Goal: Entertainment & Leisure: Browse casually

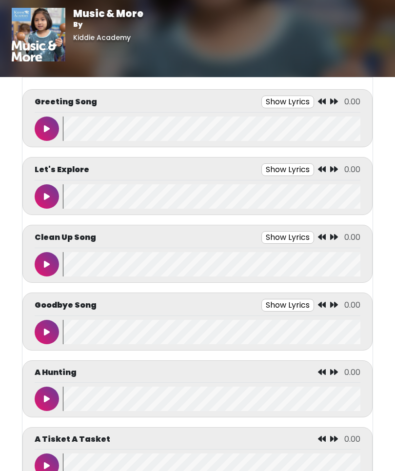
click at [44, 124] on button at bounding box center [47, 129] width 24 height 24
click at [44, 139] on button at bounding box center [47, 129] width 24 height 24
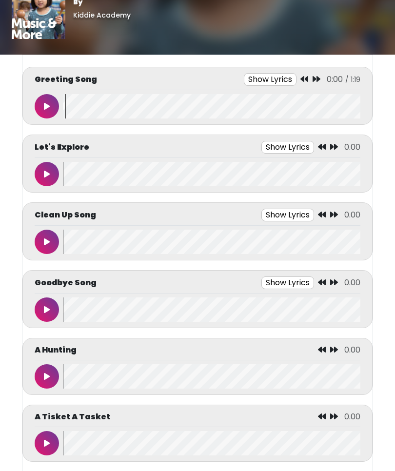
click at [305, 80] on icon at bounding box center [304, 80] width 8 height 8
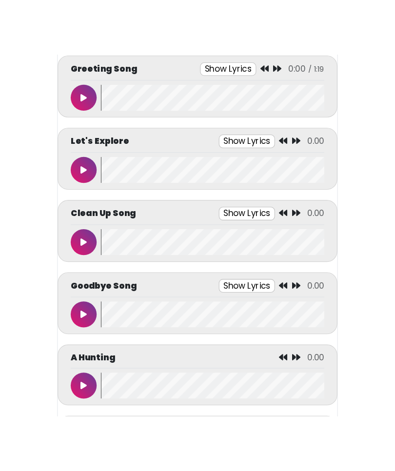
scroll to position [22, 0]
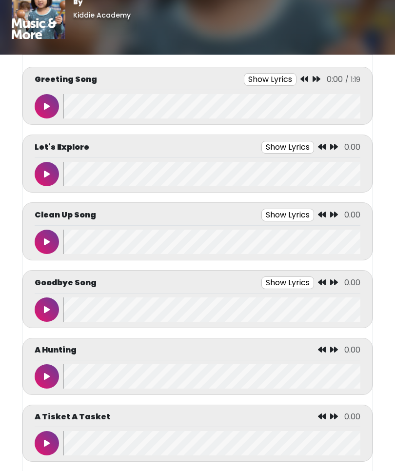
click at [40, 109] on button at bounding box center [47, 106] width 24 height 24
click at [66, 117] on wave at bounding box center [211, 106] width 297 height 24
click at [54, 97] on button at bounding box center [47, 106] width 24 height 24
click at [310, 78] on icon at bounding box center [307, 79] width 8 height 8
click at [46, 103] on icon at bounding box center [47, 106] width 6 height 8
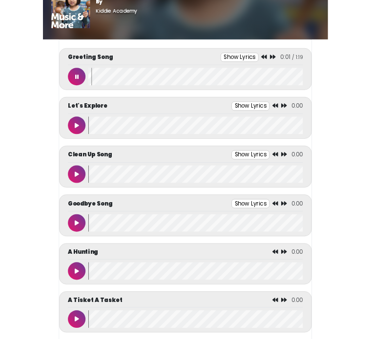
scroll to position [88, 0]
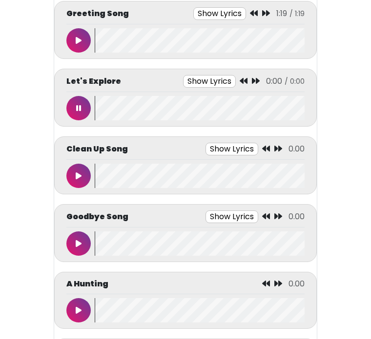
click at [73, 94] on div "Let's Explore Show Lyrics 0:00 / 0:00 There's music to explore" at bounding box center [185, 97] width 238 height 45
click at [76, 174] on icon at bounding box center [78, 176] width 5 height 8
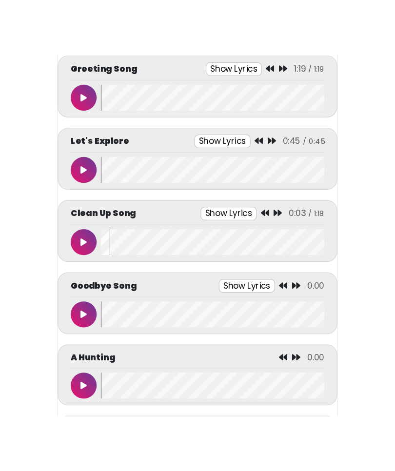
scroll to position [22, 0]
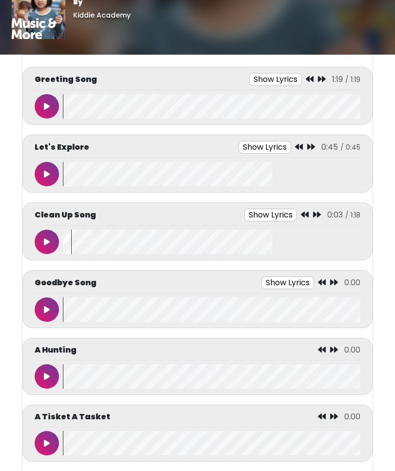
click at [45, 237] on button at bounding box center [47, 242] width 24 height 24
click at [45, 299] on button at bounding box center [47, 309] width 24 height 24
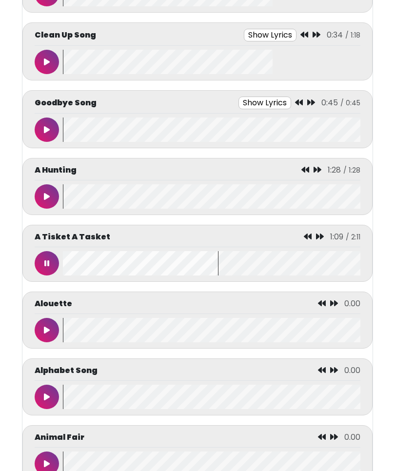
scroll to position [203, 0]
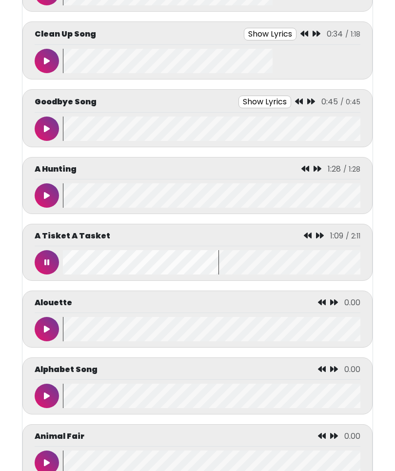
click at [46, 256] on button at bounding box center [47, 262] width 24 height 24
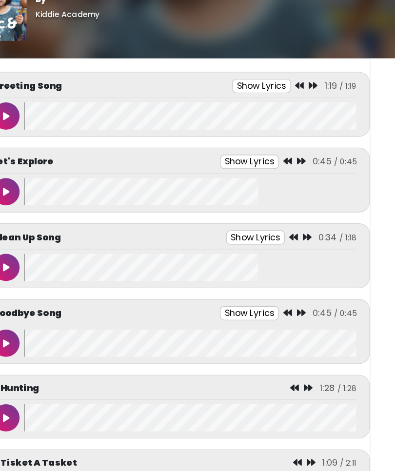
scroll to position [0, 0]
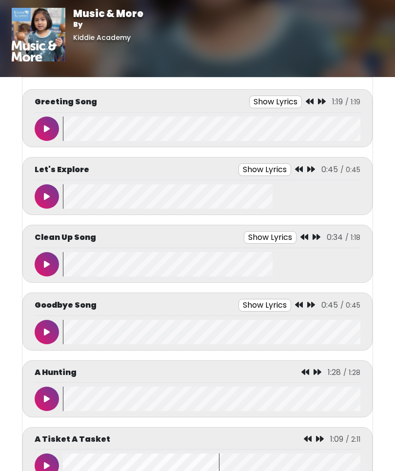
click at [49, 123] on button at bounding box center [47, 129] width 24 height 24
click at [53, 124] on button at bounding box center [47, 129] width 24 height 24
click at [44, 117] on button at bounding box center [47, 129] width 24 height 24
click at [35, 200] on button at bounding box center [47, 196] width 24 height 24
click at [41, 127] on button at bounding box center [47, 129] width 24 height 24
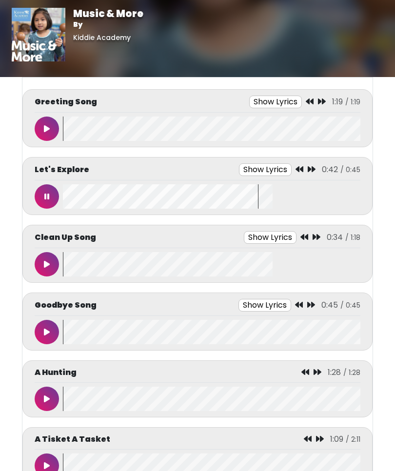
click at [41, 194] on button at bounding box center [47, 196] width 24 height 24
click at [58, 259] on button at bounding box center [47, 264] width 24 height 24
click at [53, 263] on button at bounding box center [47, 264] width 24 height 24
click at [47, 332] on icon at bounding box center [47, 332] width 6 height 8
click at [53, 399] on button at bounding box center [47, 399] width 24 height 24
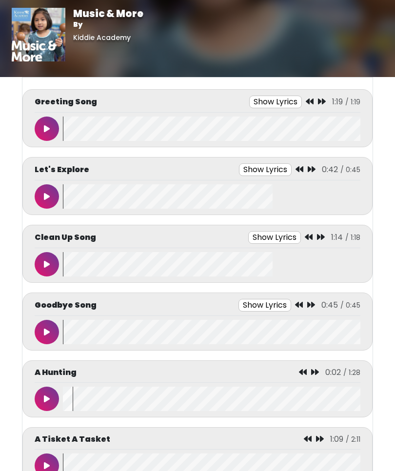
click at [47, 126] on icon at bounding box center [47, 129] width 6 height 8
click at [47, 130] on icon at bounding box center [46, 129] width 5 height 8
click at [45, 135] on button at bounding box center [47, 129] width 24 height 24
click at [2, 233] on body "Music & More By [GEOGRAPHIC_DATA] Music & More By [GEOGRAPHIC_DATA]" at bounding box center [197, 235] width 395 height 471
click at [46, 192] on button at bounding box center [47, 196] width 24 height 24
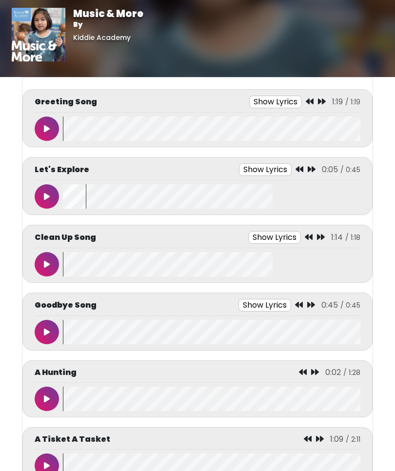
click at [8, 199] on body "Music & More By [GEOGRAPHIC_DATA] Music & More By [GEOGRAPHIC_DATA]" at bounding box center [197, 235] width 395 height 471
click at [40, 194] on button at bounding box center [47, 196] width 24 height 24
click at [41, 265] on button at bounding box center [47, 264] width 24 height 24
click at [47, 263] on icon at bounding box center [47, 264] width 6 height 8
click at [44, 326] on button at bounding box center [47, 332] width 24 height 24
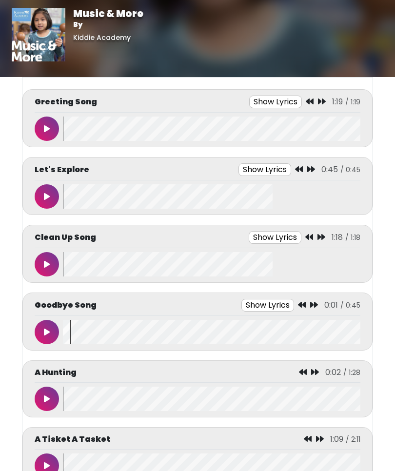
click at [42, 328] on button at bounding box center [47, 332] width 24 height 24
click at [47, 395] on icon at bounding box center [46, 399] width 5 height 8
click at [49, 125] on icon at bounding box center [47, 129] width 6 height 8
click at [46, 202] on button at bounding box center [47, 196] width 24 height 24
